Goal: Task Accomplishment & Management: Manage account settings

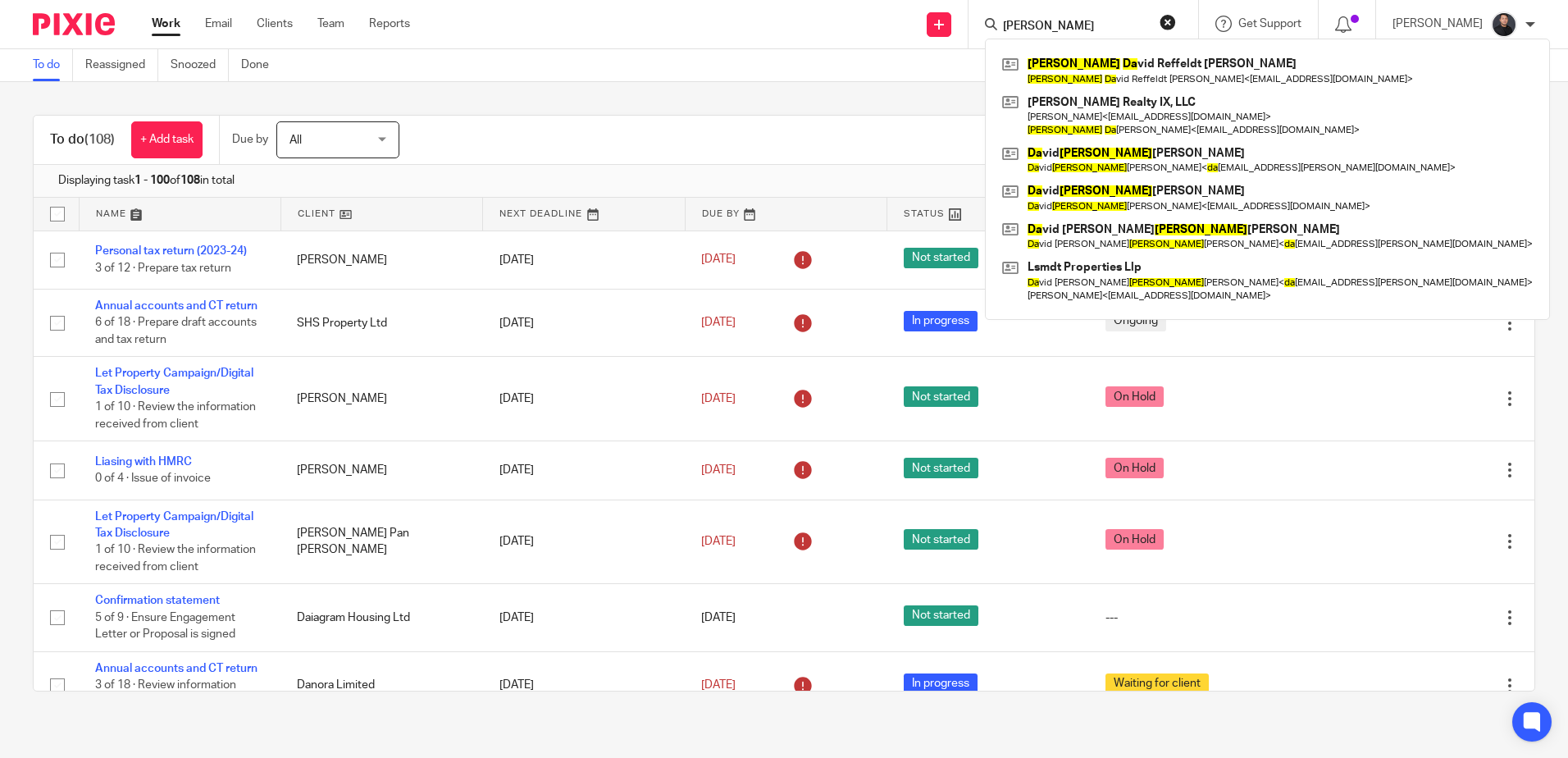
click at [1176, 22] on button "reset" at bounding box center [1167, 21] width 16 height 16
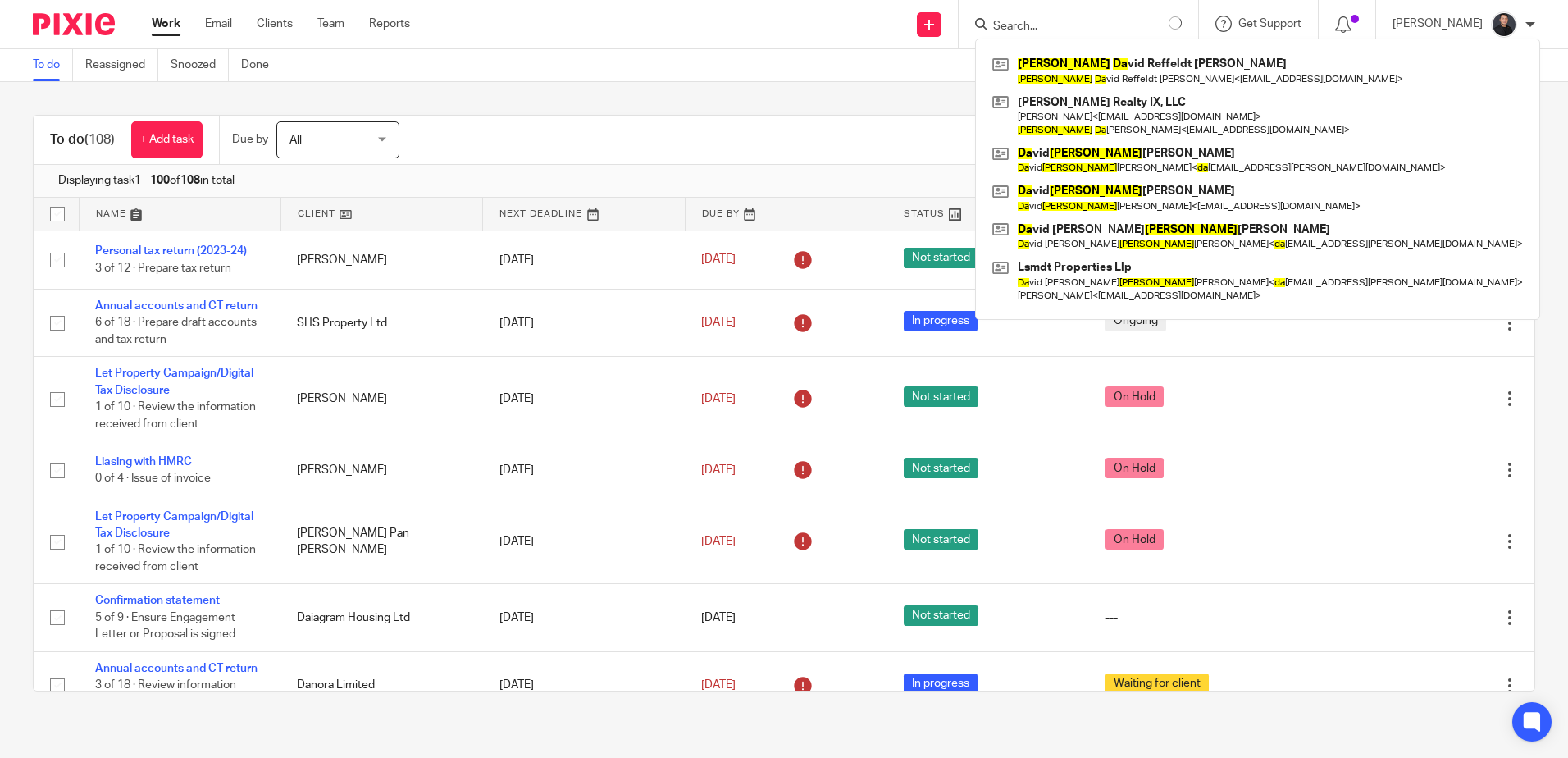
click at [1080, 25] on input "Search" at bounding box center [1065, 26] width 148 height 14
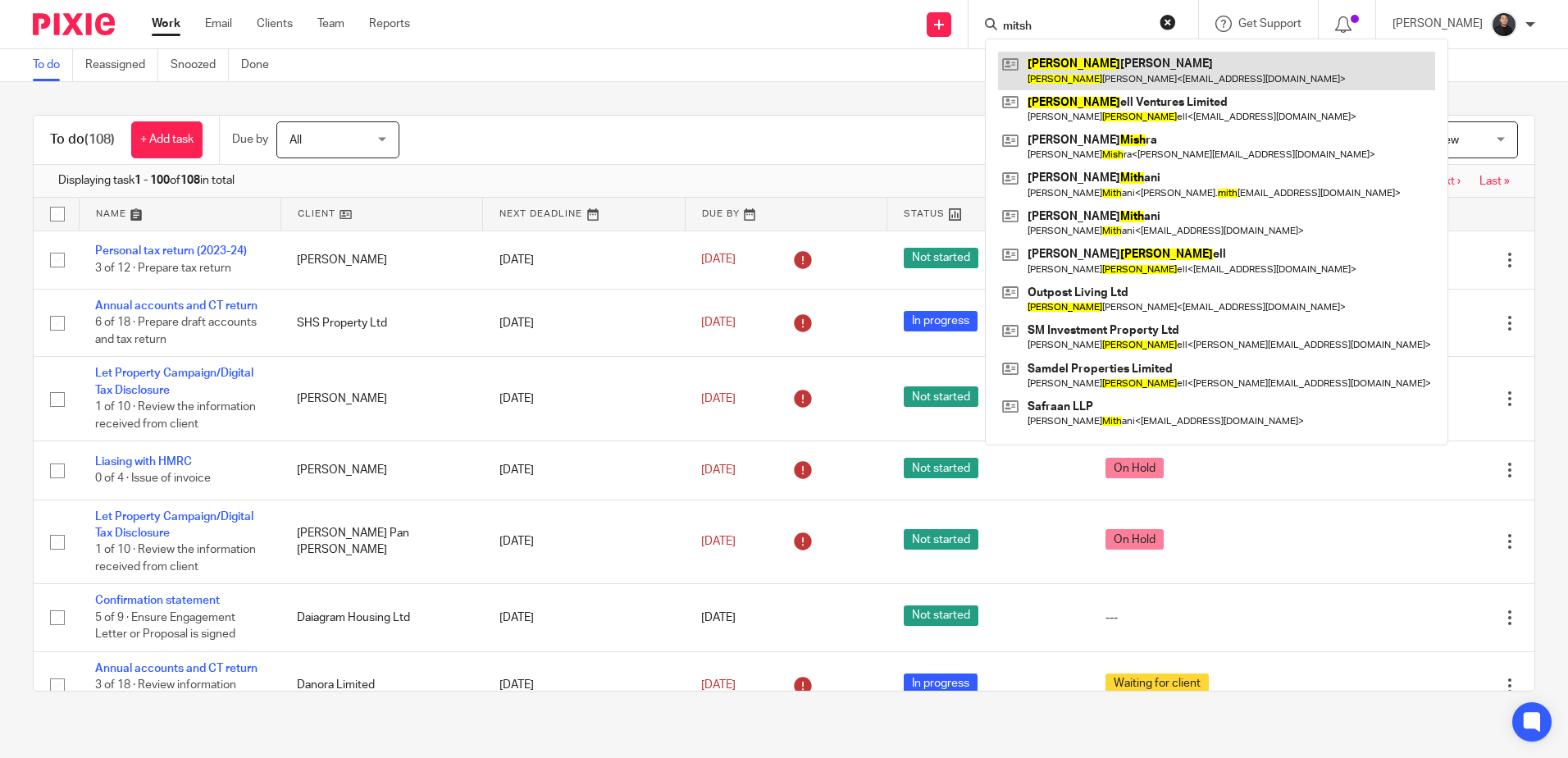
type input "mitsh"
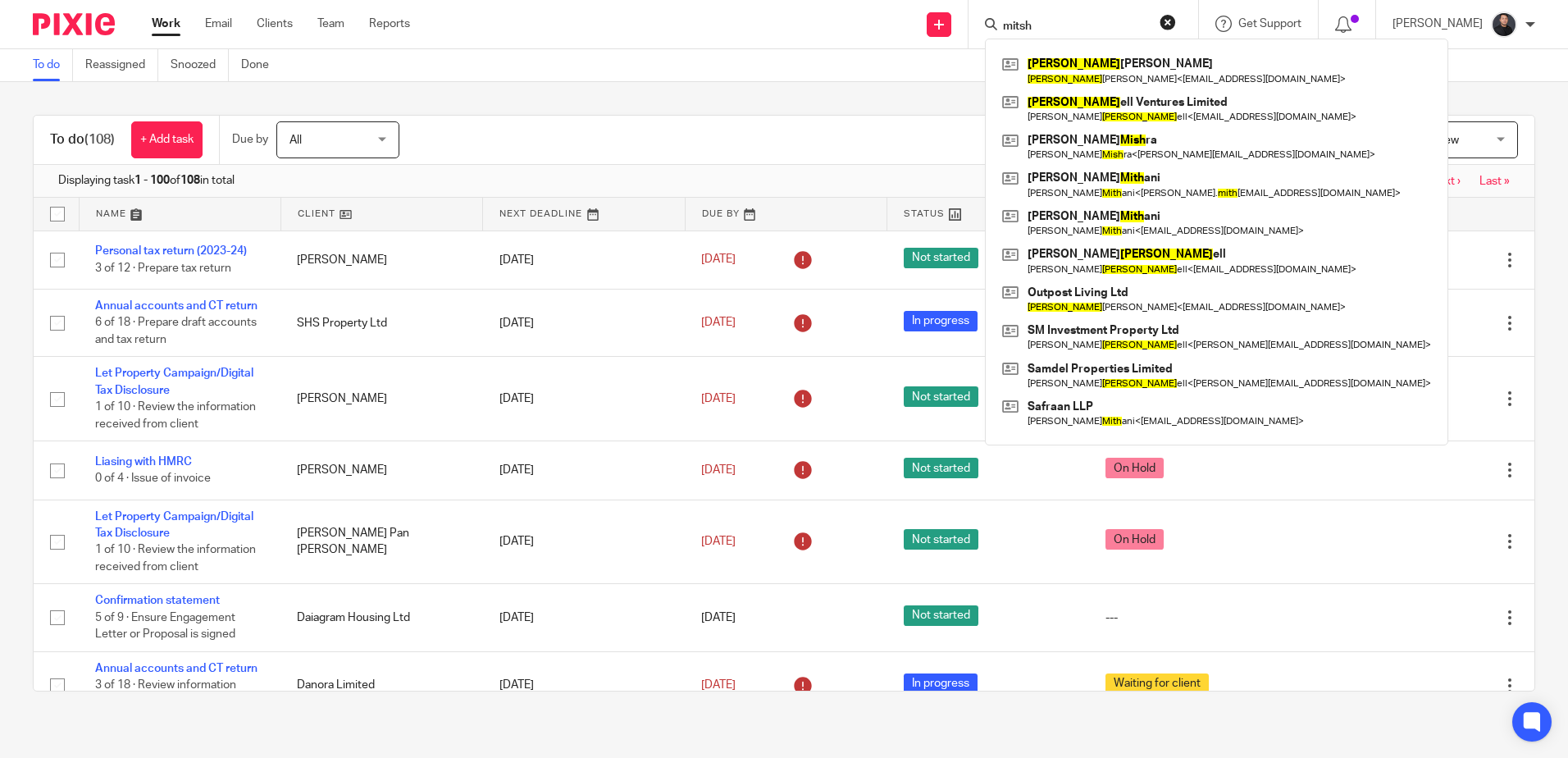
drag, startPoint x: 1080, startPoint y: 59, endPoint x: 994, endPoint y: 38, distance: 88.5
click at [1080, 59] on link at bounding box center [1217, 71] width 437 height 37
click at [1176, 20] on button "reset" at bounding box center [1167, 21] width 16 height 16
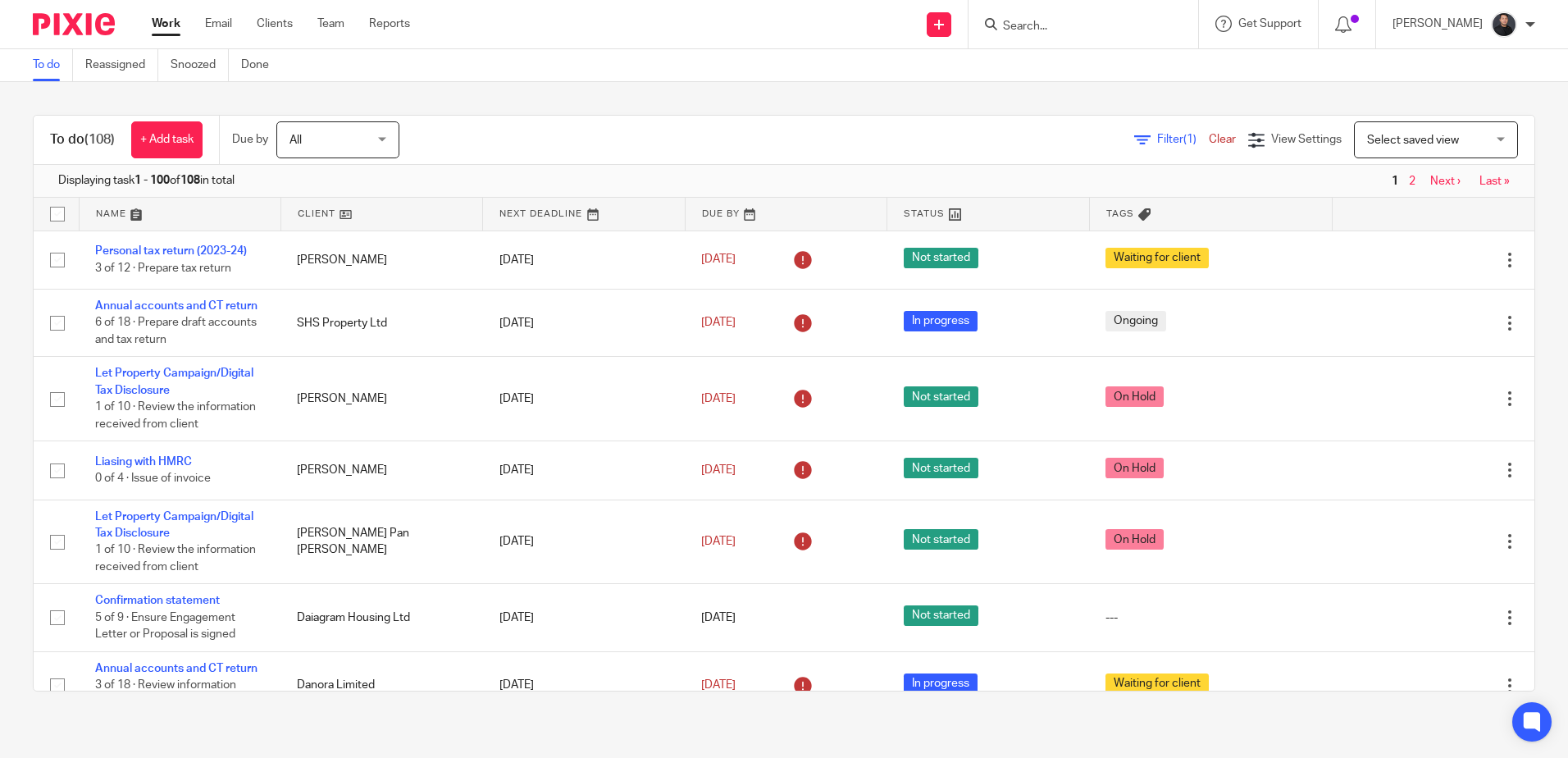
click at [1128, 26] on input "Search" at bounding box center [1075, 26] width 148 height 14
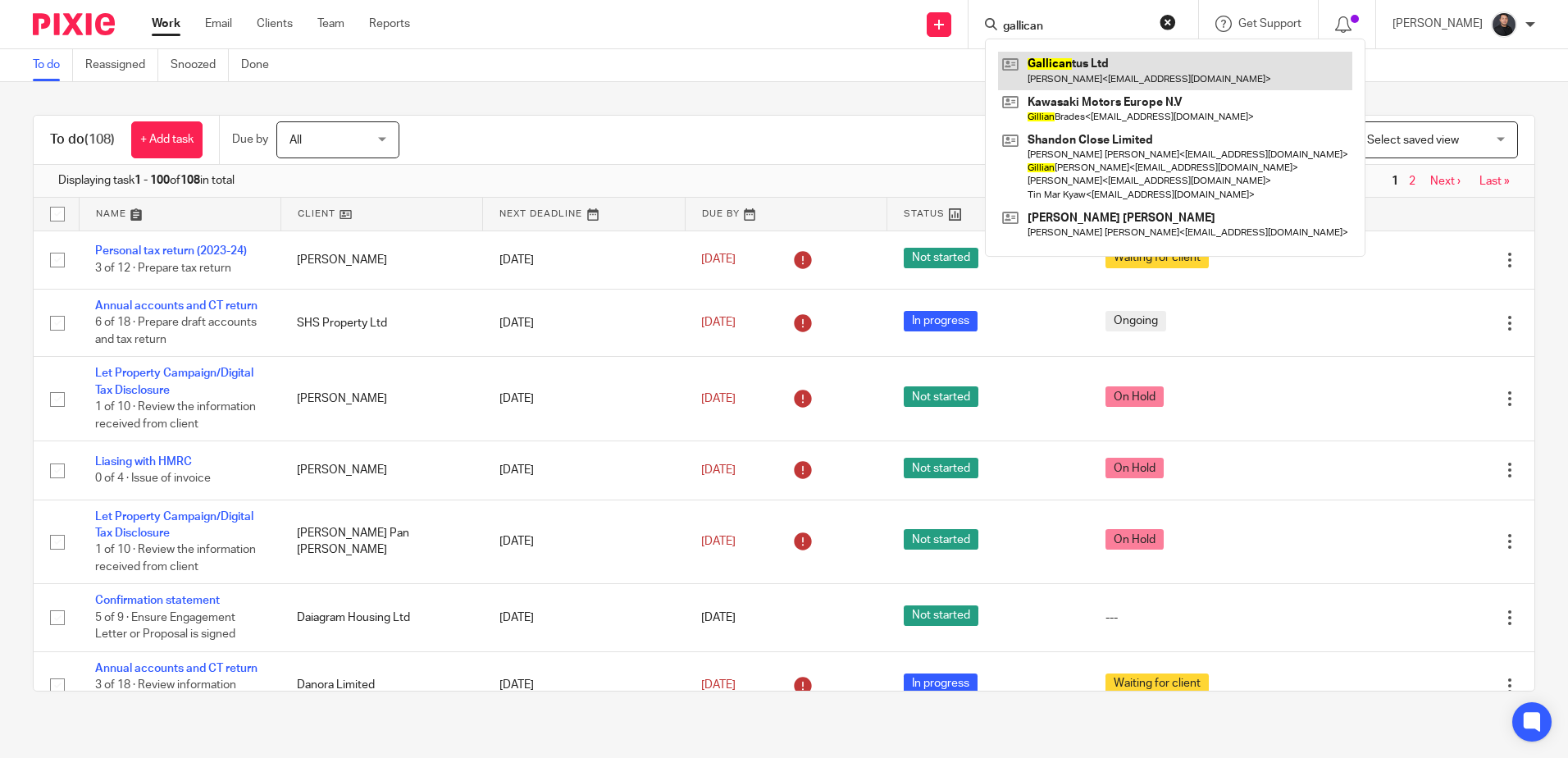
type input "gallican"
drag, startPoint x: 1110, startPoint y: 62, endPoint x: 755, endPoint y: 6, distance: 359.4
click at [1110, 62] on link at bounding box center [1175, 71] width 354 height 37
click at [1176, 21] on button "reset" at bounding box center [1167, 21] width 16 height 16
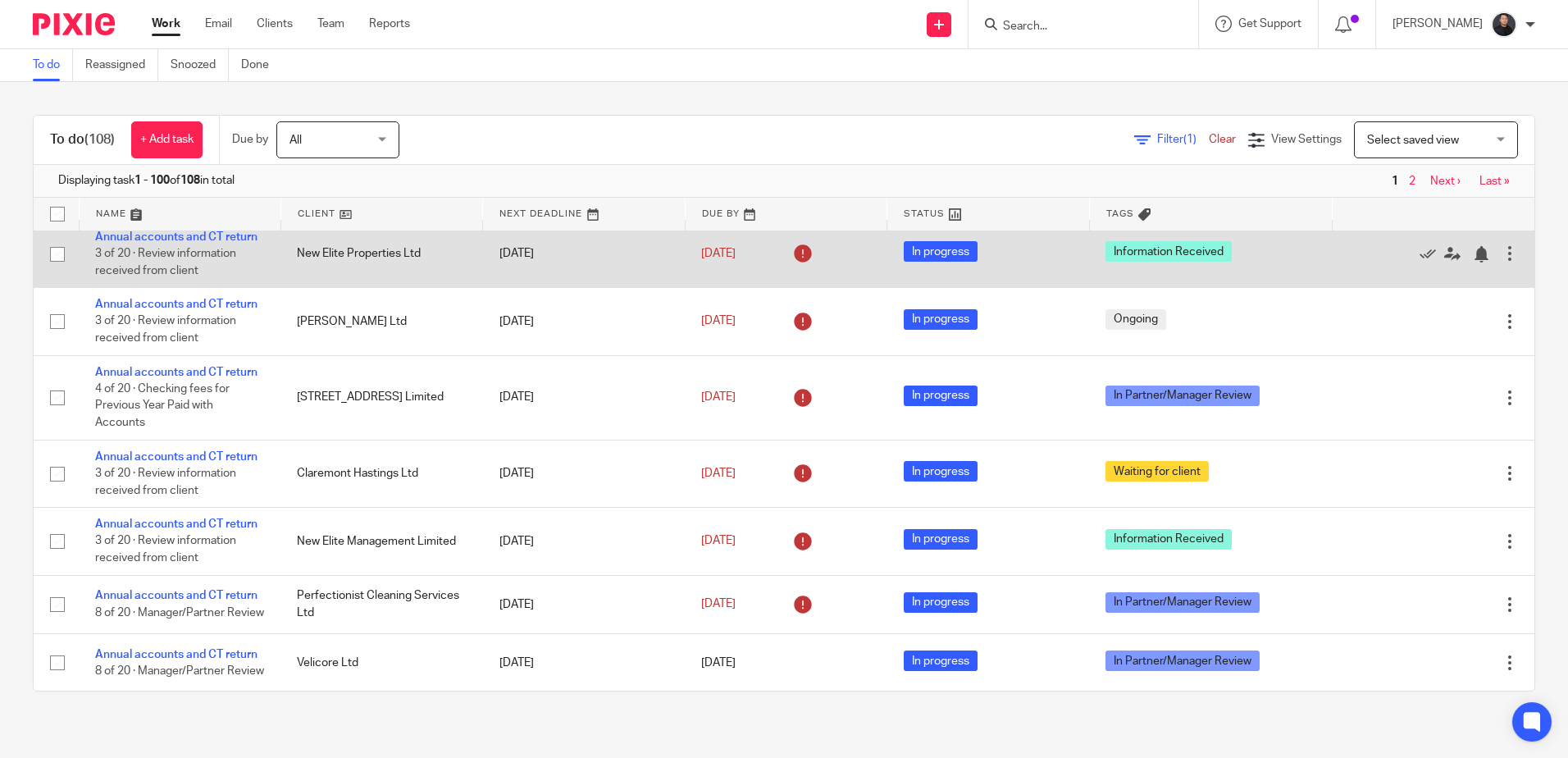
scroll to position [984, 0]
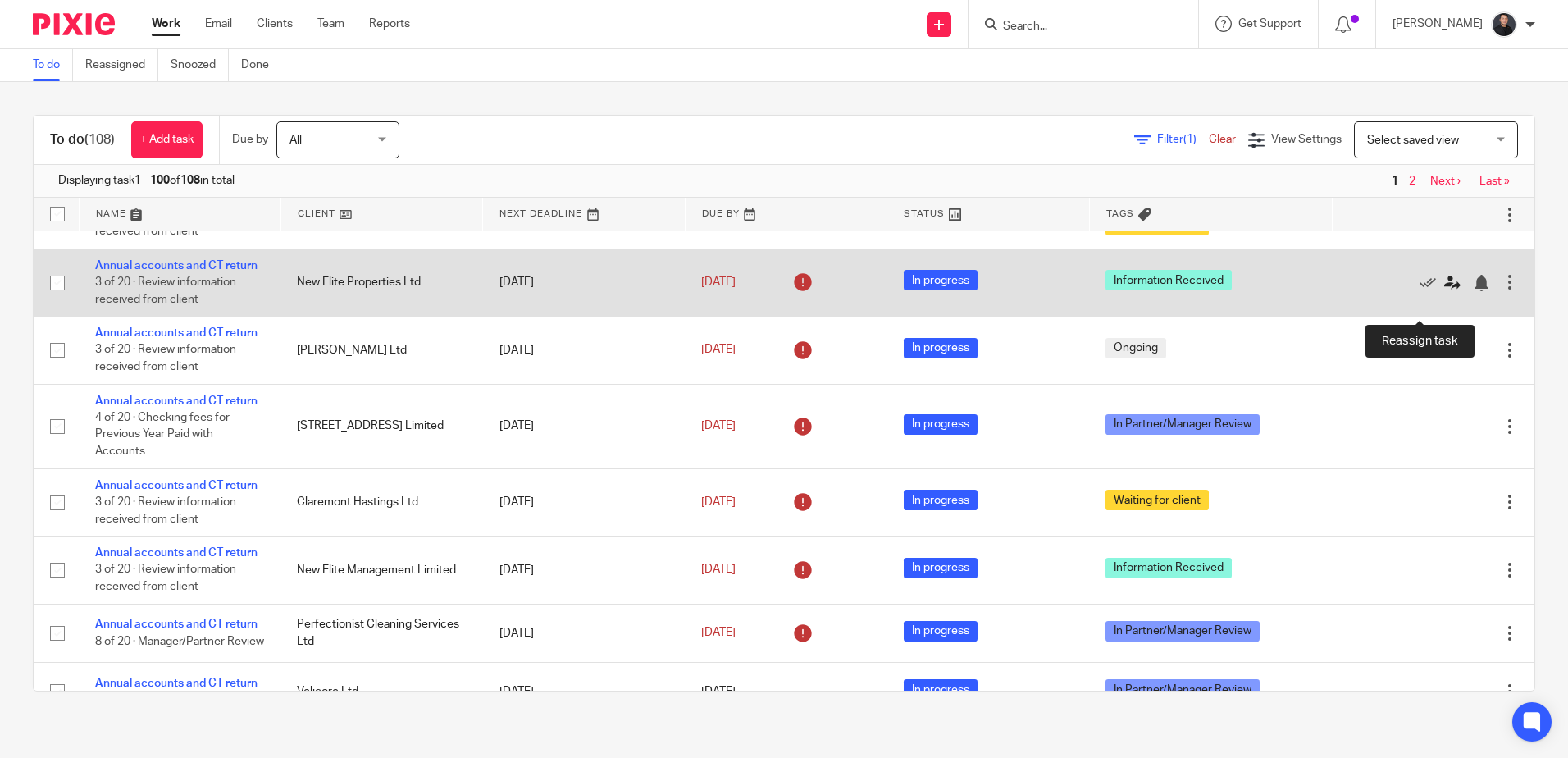
click at [1444, 291] on icon at bounding box center [1451, 282] width 16 height 16
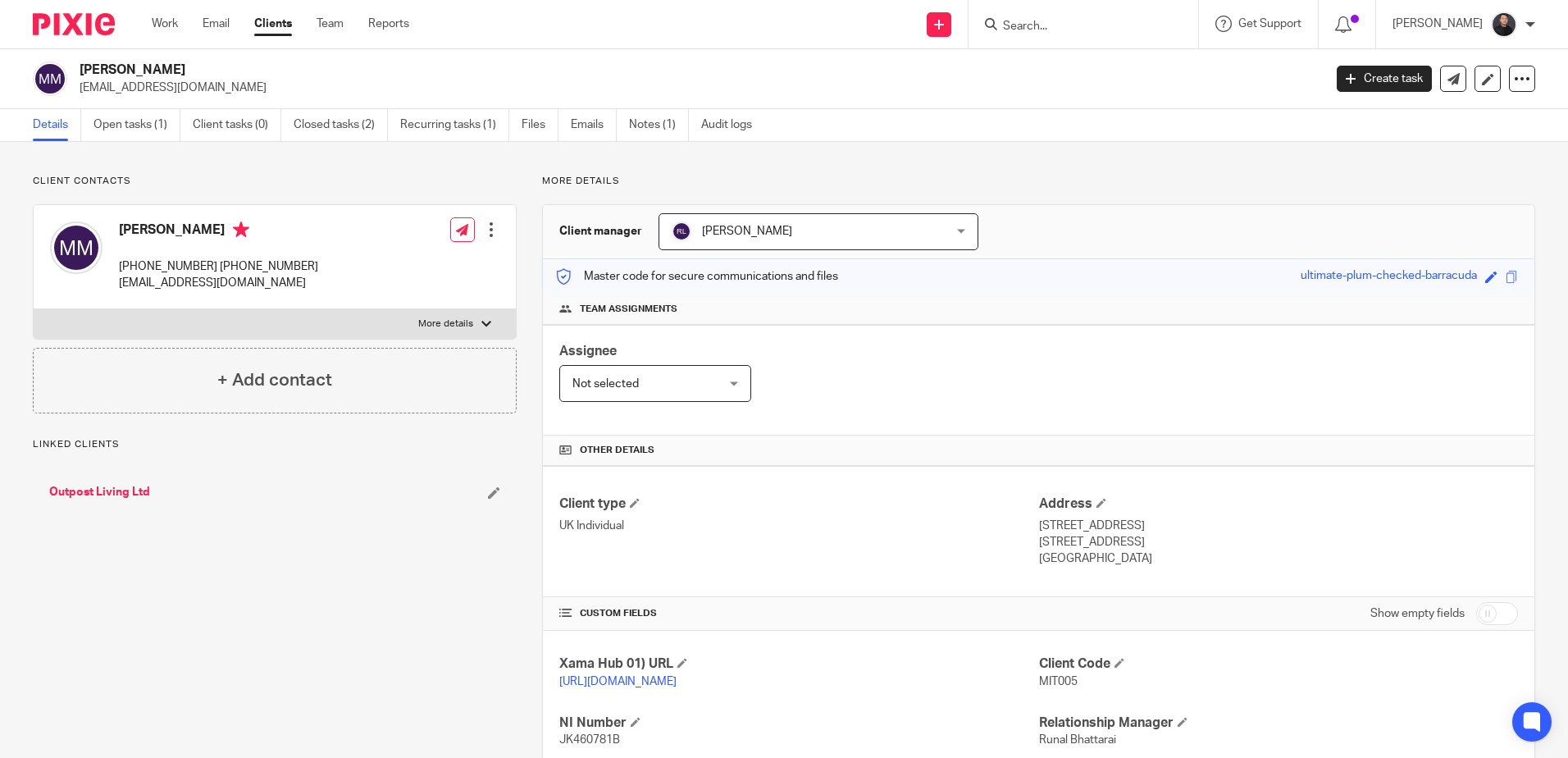
click at [151, 267] on p "+44 079 4751 9903 +44 073 0408 0670" at bounding box center [219, 266] width 199 height 16
drag, startPoint x: 120, startPoint y: 262, endPoint x: 222, endPoint y: 269, distance: 102.2
click at [222, 269] on p "+44 079 4751 9903 +44 073 0408 0670" at bounding box center [219, 266] width 199 height 16
drag, startPoint x: 222, startPoint y: 269, endPoint x: 231, endPoint y: 275, distance: 10.8
click at [231, 275] on p "7oaktrees@proton.me" at bounding box center [219, 282] width 199 height 16
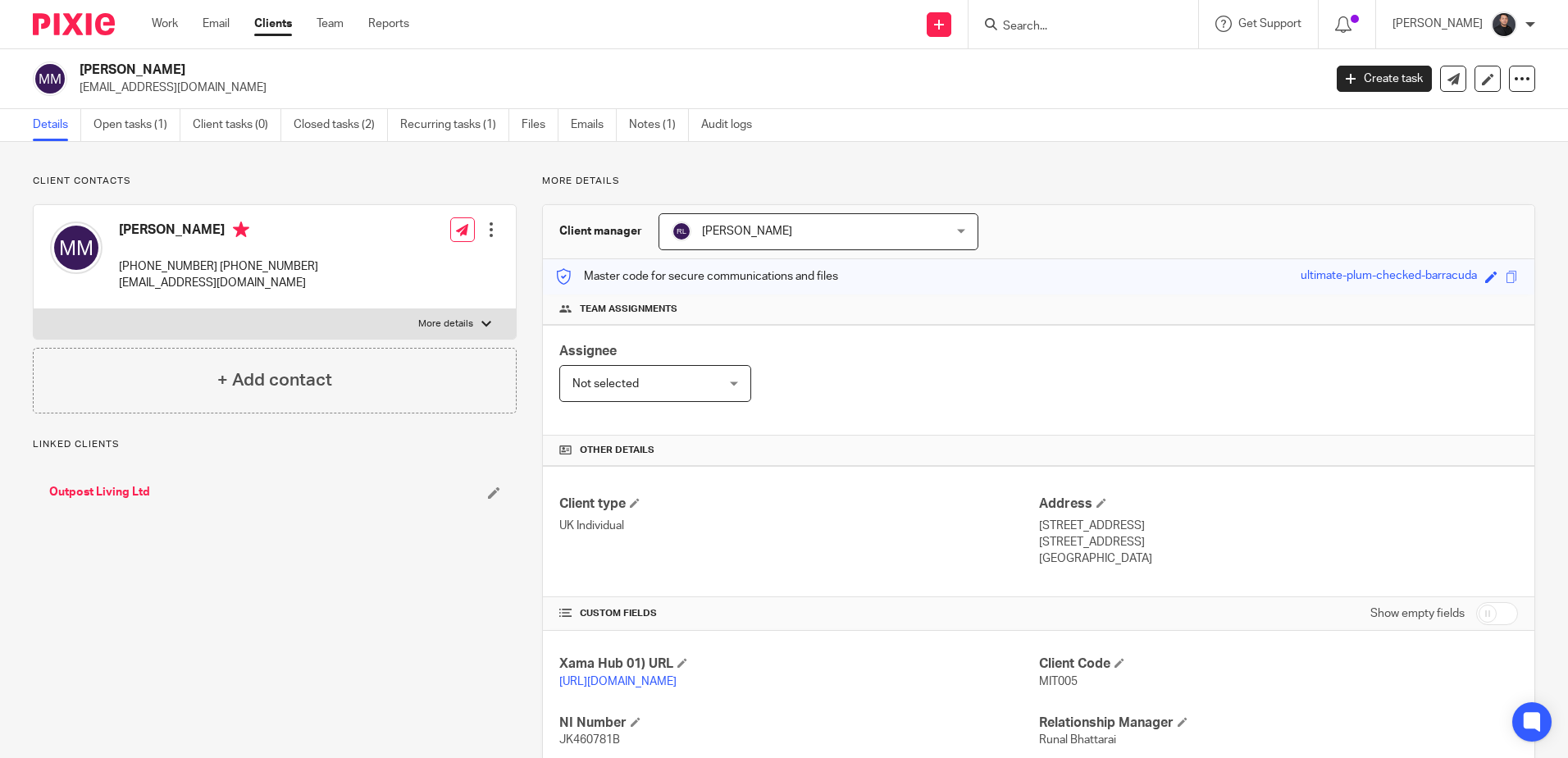
drag, startPoint x: 226, startPoint y: 266, endPoint x: 330, endPoint y: 266, distance: 104.0
click at [330, 266] on div "Mitesh Mistry +44 079 4751 9903 +44 073 0408 0670 7oaktrees@proton.me Edit cont…" at bounding box center [275, 257] width 482 height 104
copy p "+44 073 0408 0670"
click at [1066, 27] on input "Search" at bounding box center [1075, 26] width 148 height 14
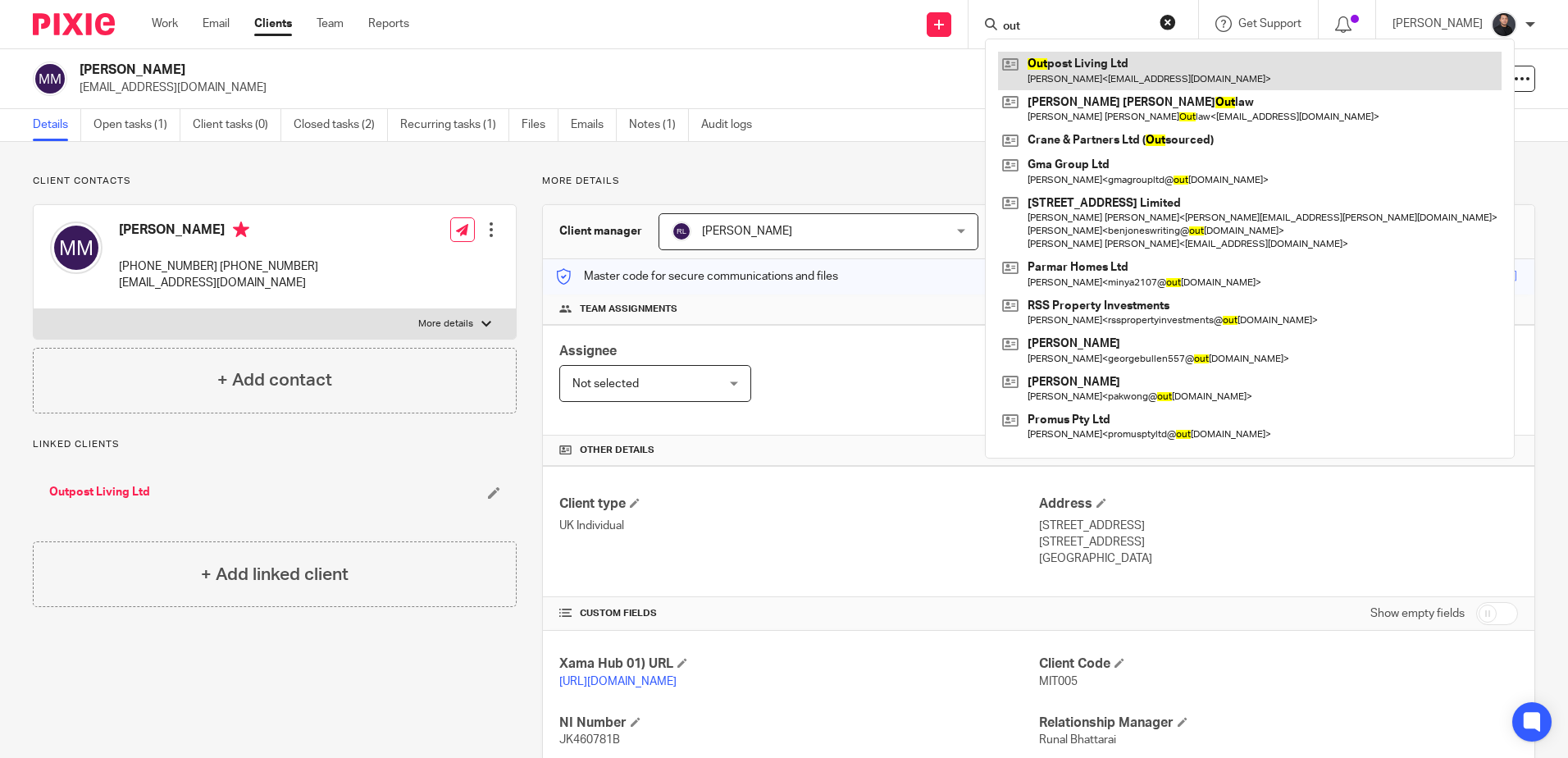
type input "out"
click at [1109, 66] on link at bounding box center [1250, 71] width 504 height 37
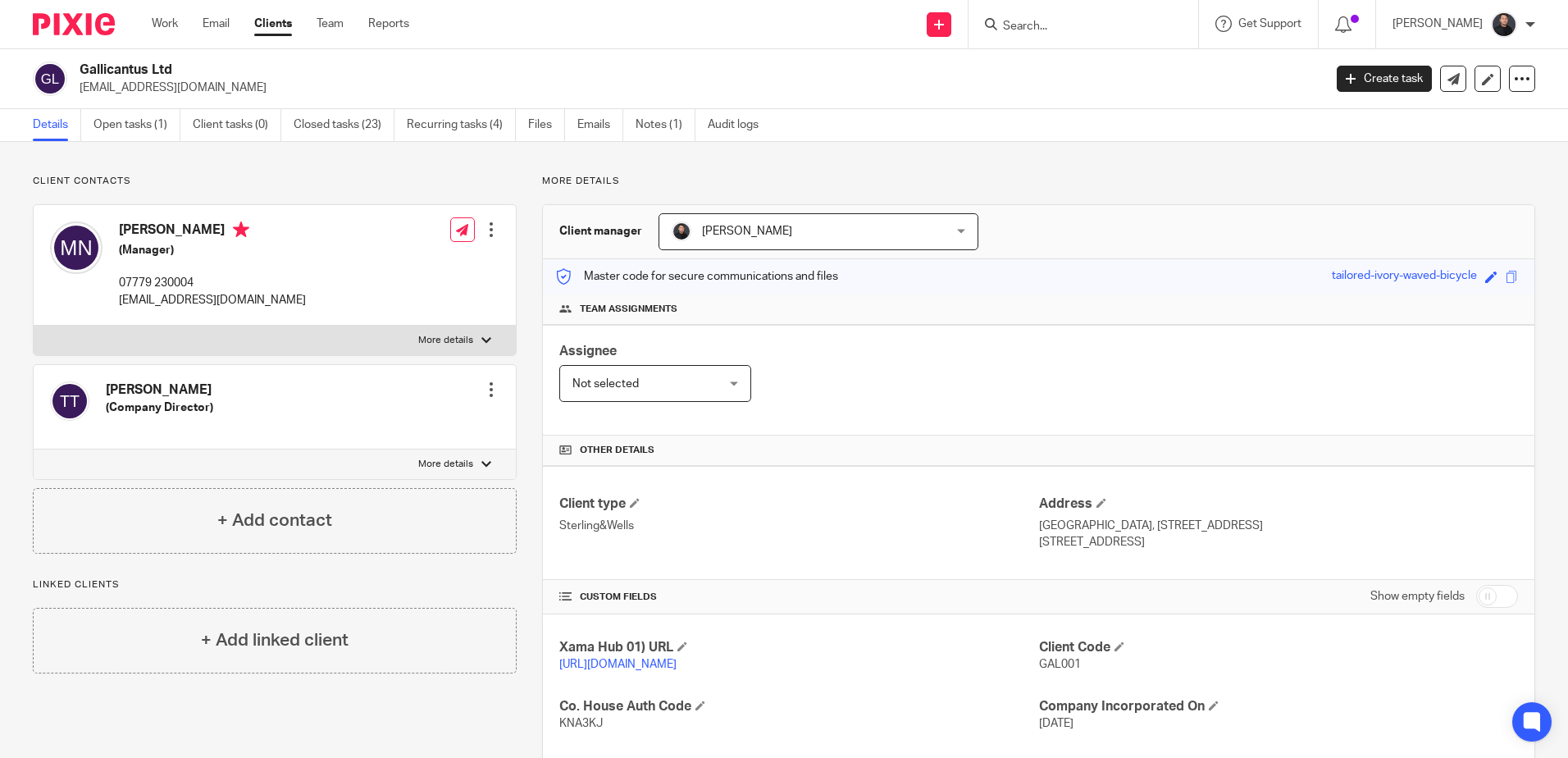
click at [77, 25] on img at bounding box center [74, 24] width 82 height 22
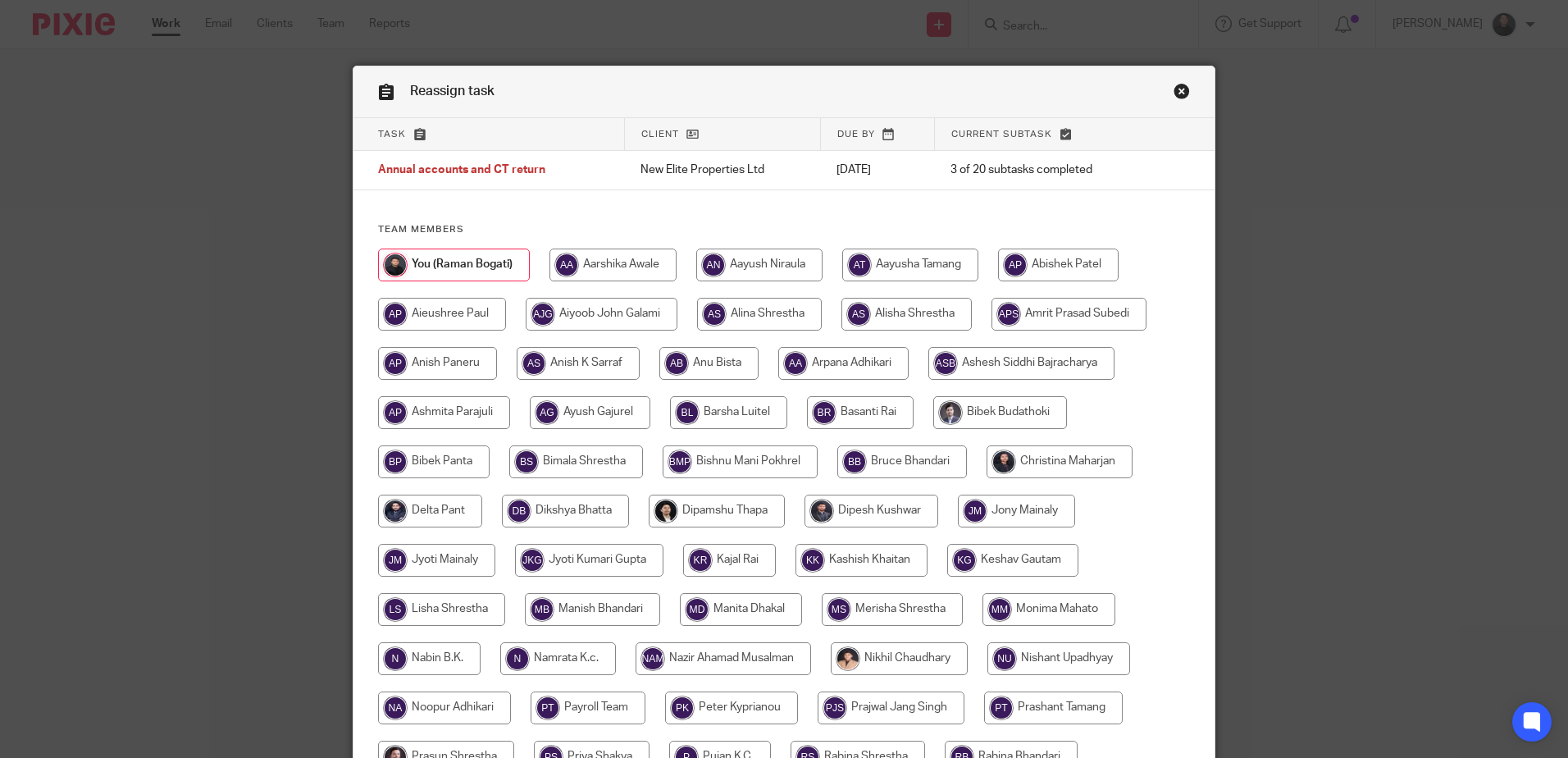
click at [922, 265] on input "radio" at bounding box center [910, 265] width 136 height 33
radio input "true"
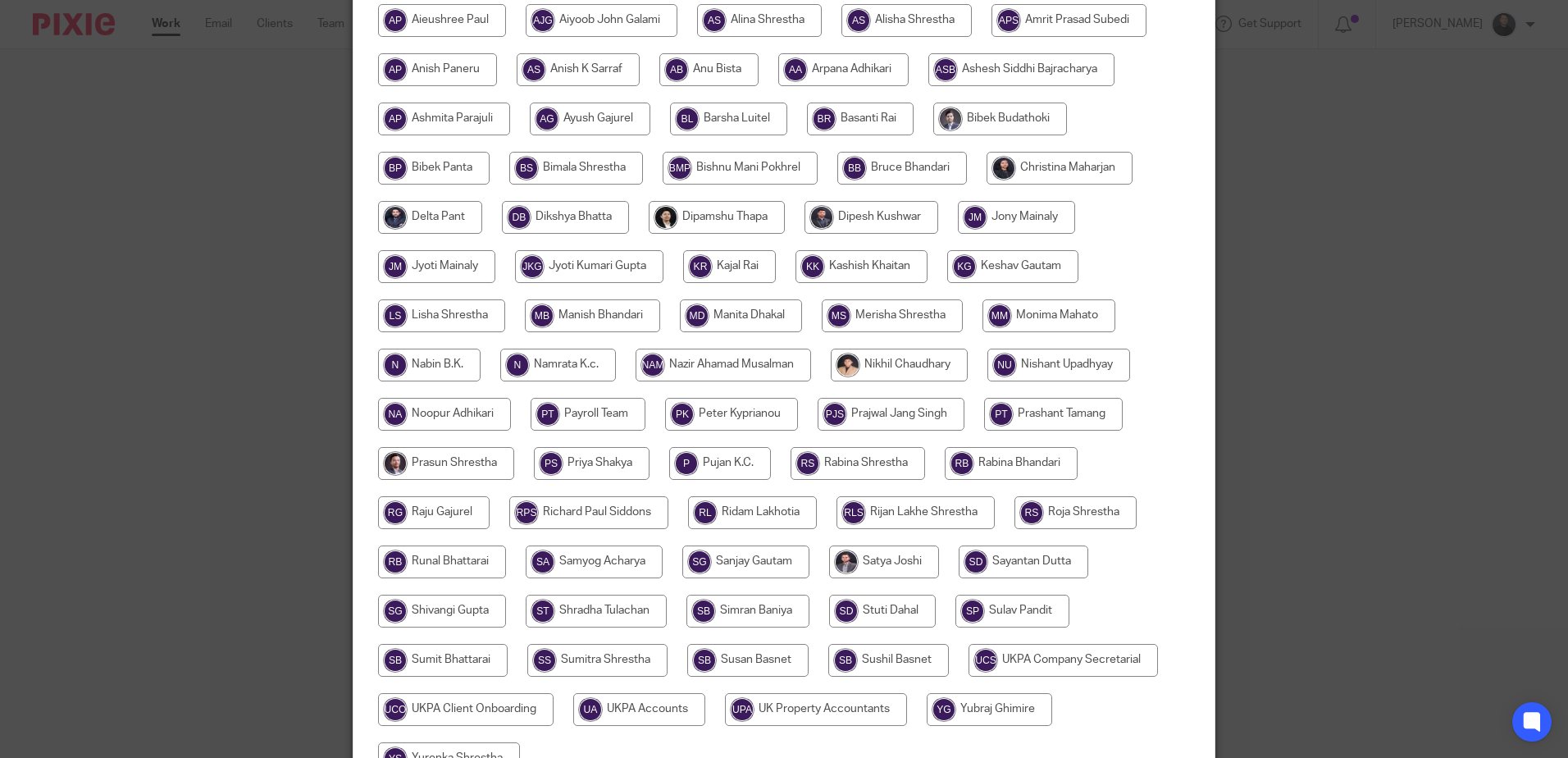
scroll to position [463, 0]
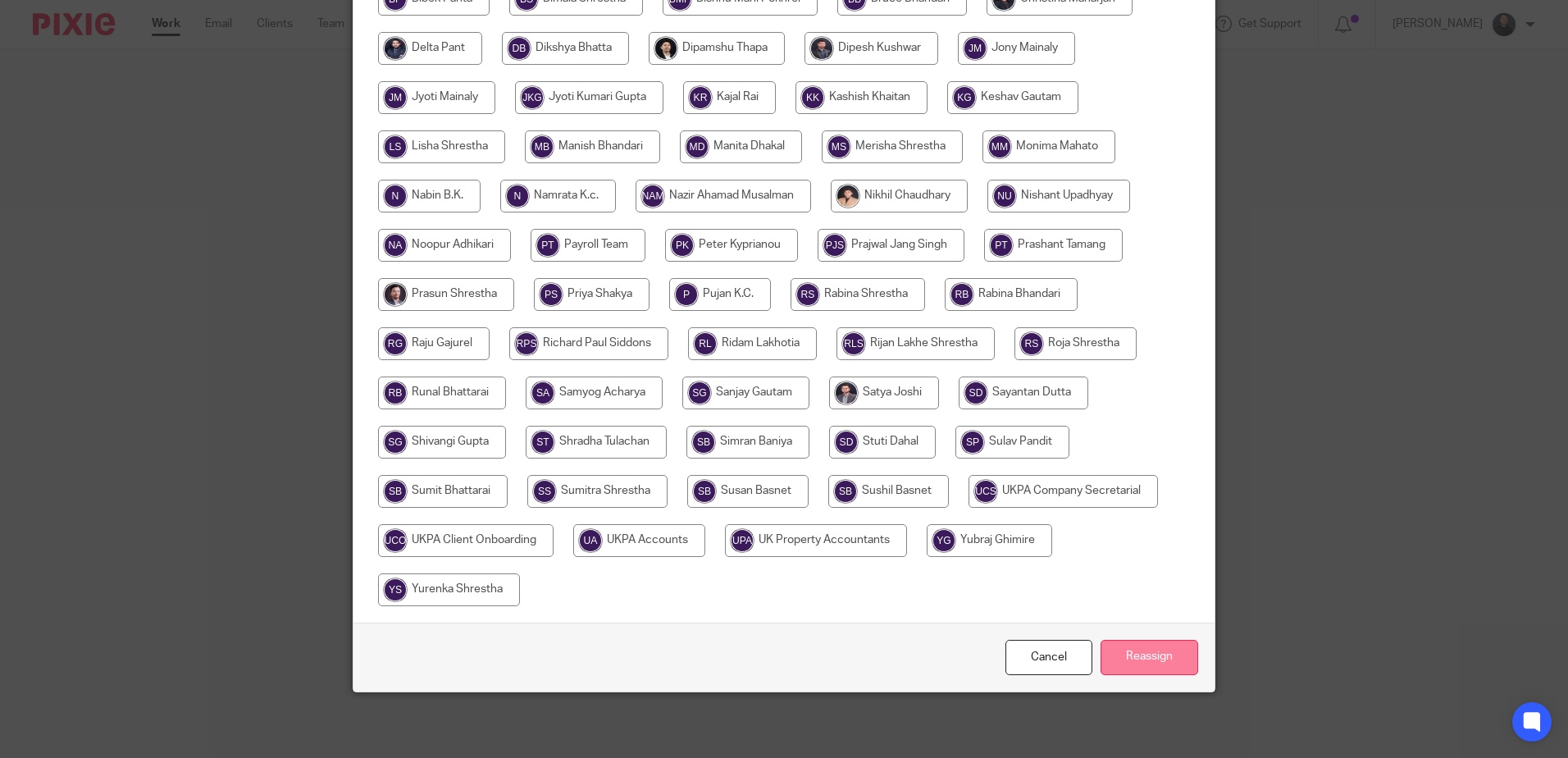
click at [1115, 658] on input "Reassign" at bounding box center [1149, 657] width 98 height 35
